Goal: Task Accomplishment & Management: Manage account settings

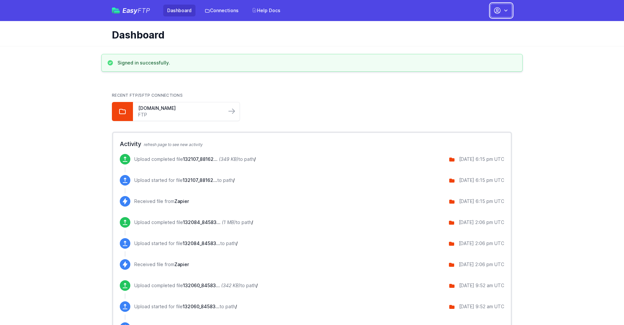
click at [501, 11] on button "button" at bounding box center [501, 11] width 22 height 14
click at [480, 27] on link "Account Settings" at bounding box center [480, 27] width 63 height 12
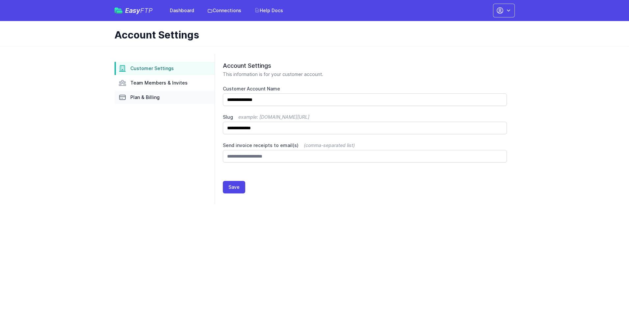
click at [164, 97] on link "Plan & Billing" at bounding box center [164, 97] width 100 height 13
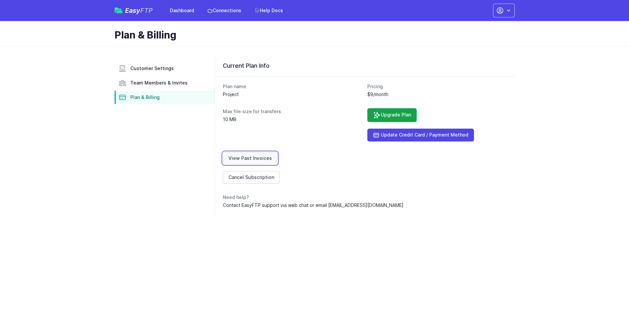
click at [249, 158] on link "View Past Invoices" at bounding box center [250, 158] width 55 height 13
